Goal: Use online tool/utility: Utilize a website feature to perform a specific function

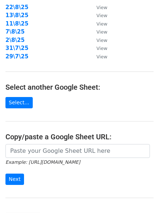
scroll to position [121, 0]
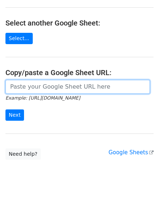
drag, startPoint x: 74, startPoint y: 86, endPoint x: 58, endPoint y: 91, distance: 16.9
click at [74, 86] on input "url" at bounding box center [77, 87] width 145 height 14
paste input "https://docs.google.com/spreadsheets/d/1IotcB3Cs27u4jOFkUsoMO-XkfZqB0tJTOTFl2nL…"
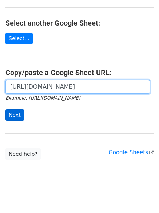
scroll to position [0, 150]
type input "https://docs.google.com/spreadsheets/d/1IotcB3Cs27u4jOFkUsoMO-XkfZqB0tJTOTFl2nL…"
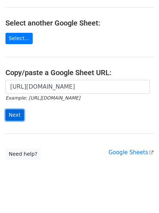
click at [8, 113] on input "Next" at bounding box center [14, 114] width 19 height 11
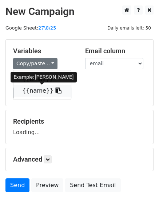
click at [34, 95] on link "{{name}}" at bounding box center [42, 91] width 58 height 12
